Goal: Navigation & Orientation: Find specific page/section

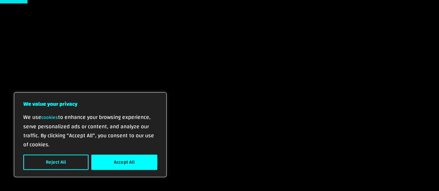
scroll to position [76, 0]
click at [77, 159] on button "Reject All" at bounding box center [55, 162] width 65 height 15
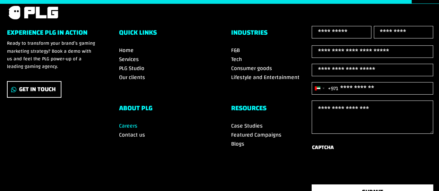
scroll to position [1114, 0]
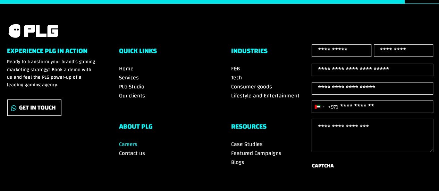
click at [130, 150] on span "Careers" at bounding box center [128, 144] width 18 height 10
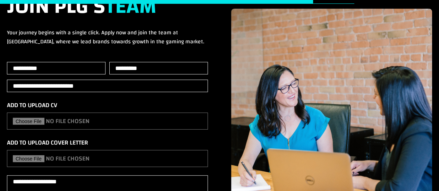
scroll to position [861, 0]
